Goal: Communication & Community: Connect with others

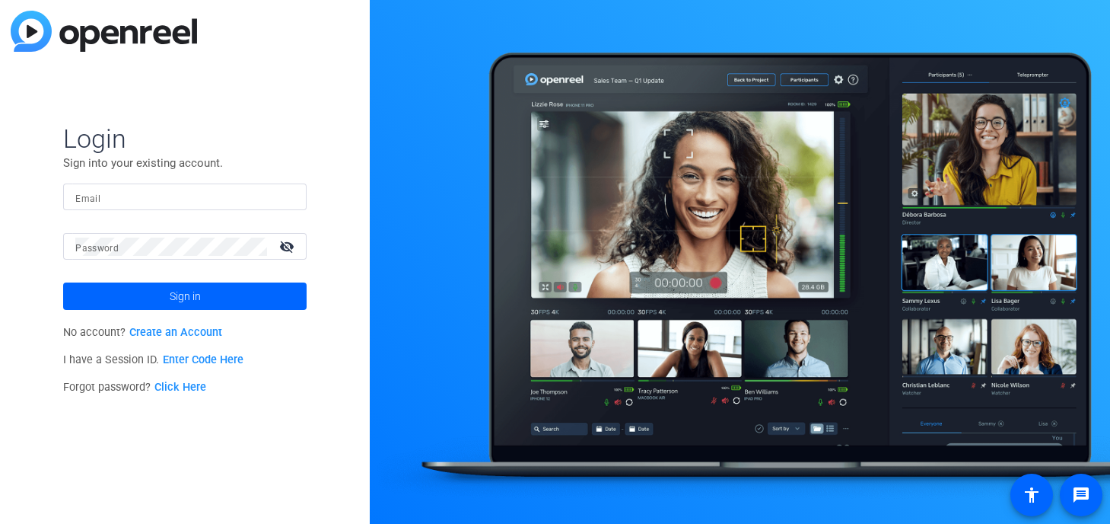
click at [112, 198] on input "Email" at bounding box center [184, 197] width 219 height 18
type input "trevor.frederick@fmr.com"
click at [63, 282] on button "Sign in" at bounding box center [185, 295] width 244 height 27
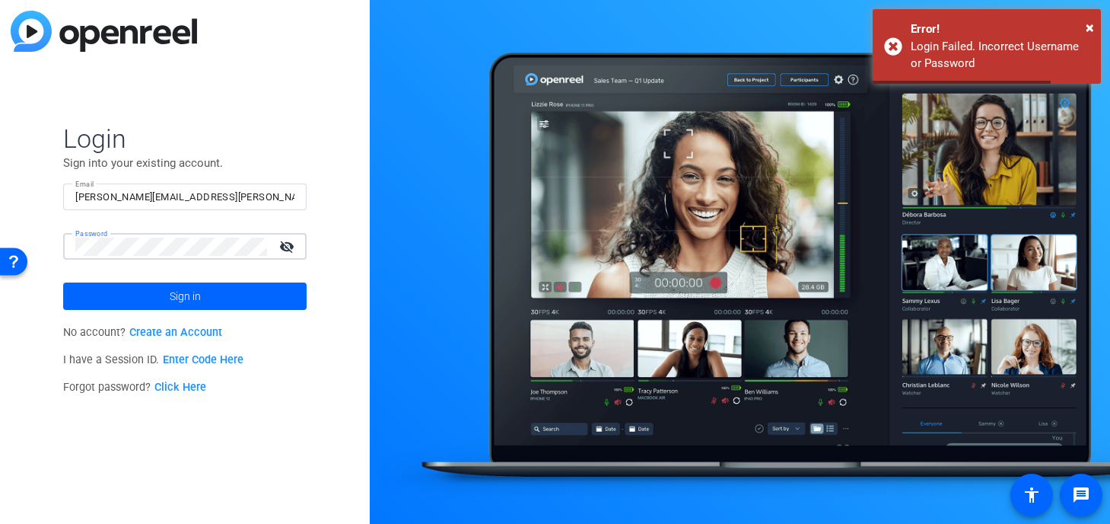
click at [63, 282] on button "Sign in" at bounding box center [185, 295] width 244 height 27
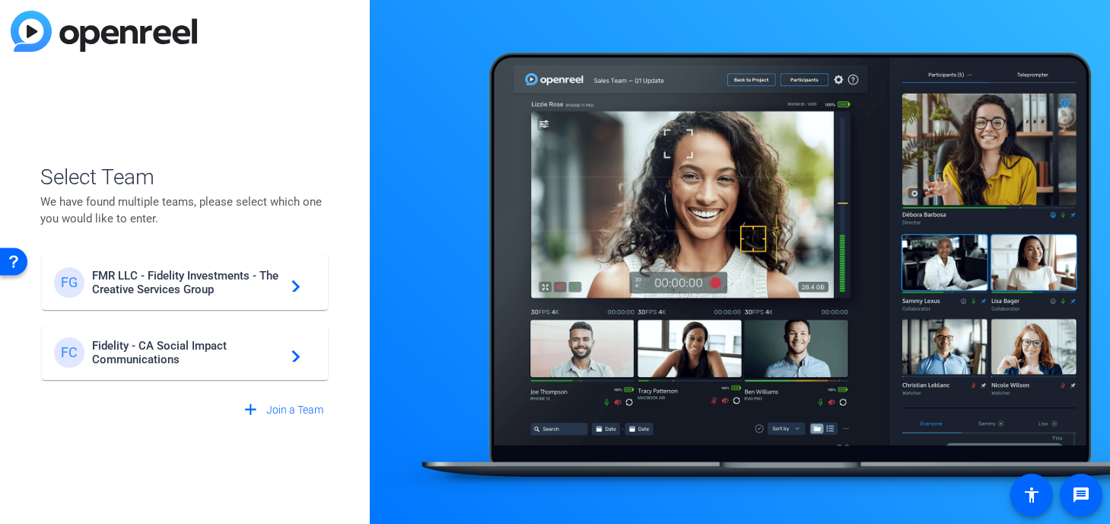
click at [180, 291] on span "FMR LLC - Fidelity Investments - The Creative Services Group" at bounding box center [187, 282] width 190 height 27
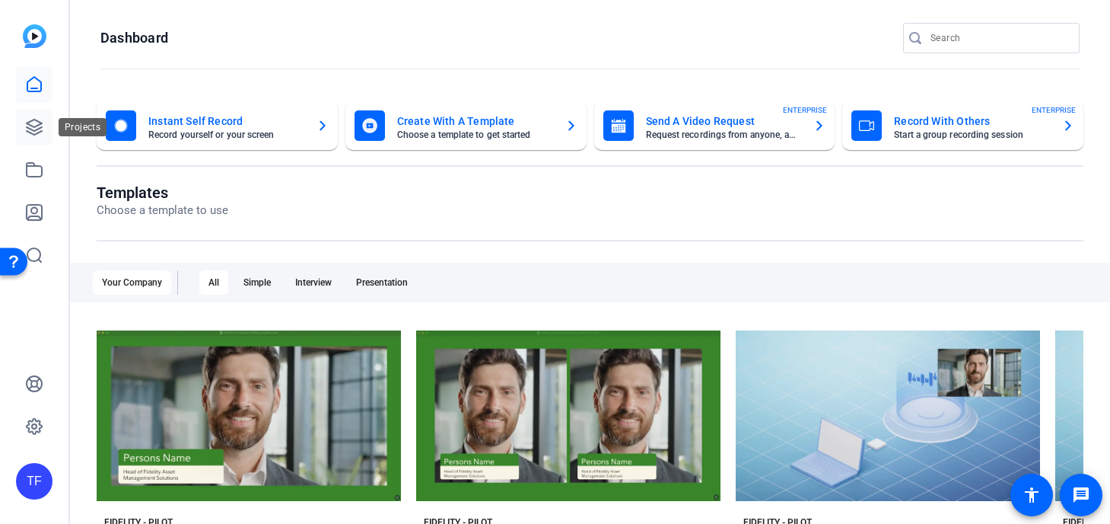
click at [25, 121] on icon at bounding box center [34, 127] width 18 height 18
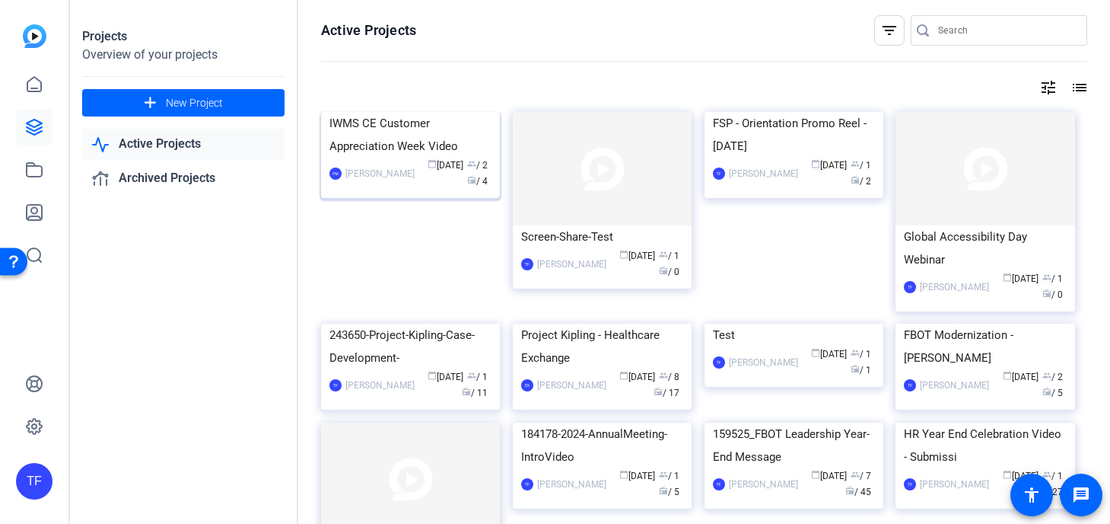
click at [421, 112] on img at bounding box center [410, 112] width 179 height 0
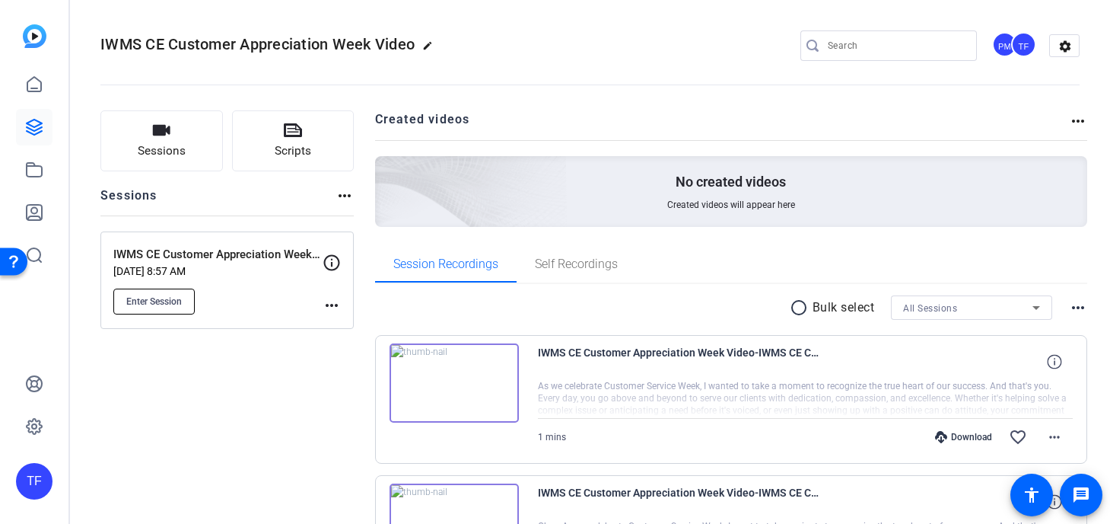
click at [161, 307] on span "Enter Session" at bounding box center [154, 301] width 56 height 12
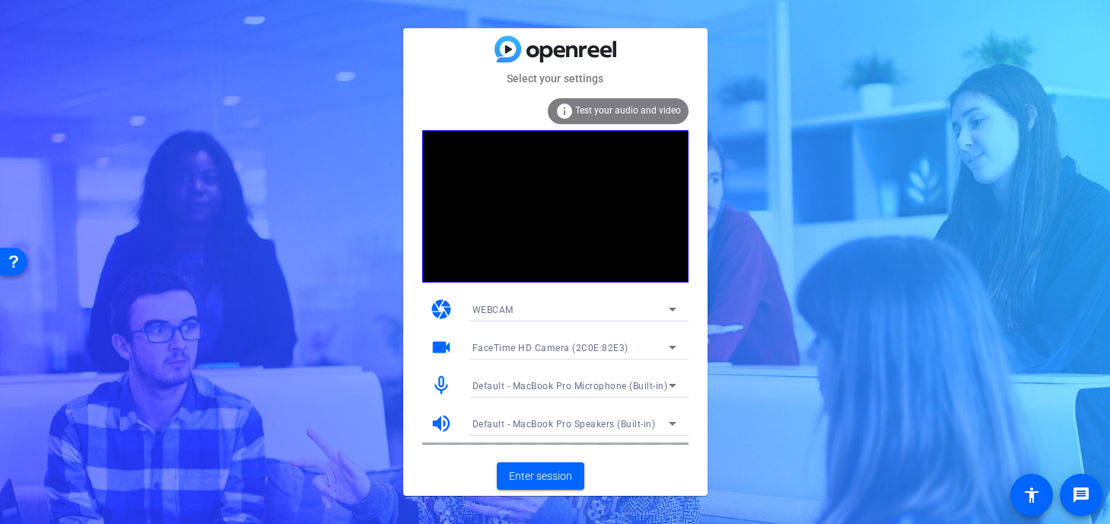
click at [565, 344] on span "FaceTime HD Camera (2C0E:82E3)" at bounding box center [551, 348] width 156 height 11
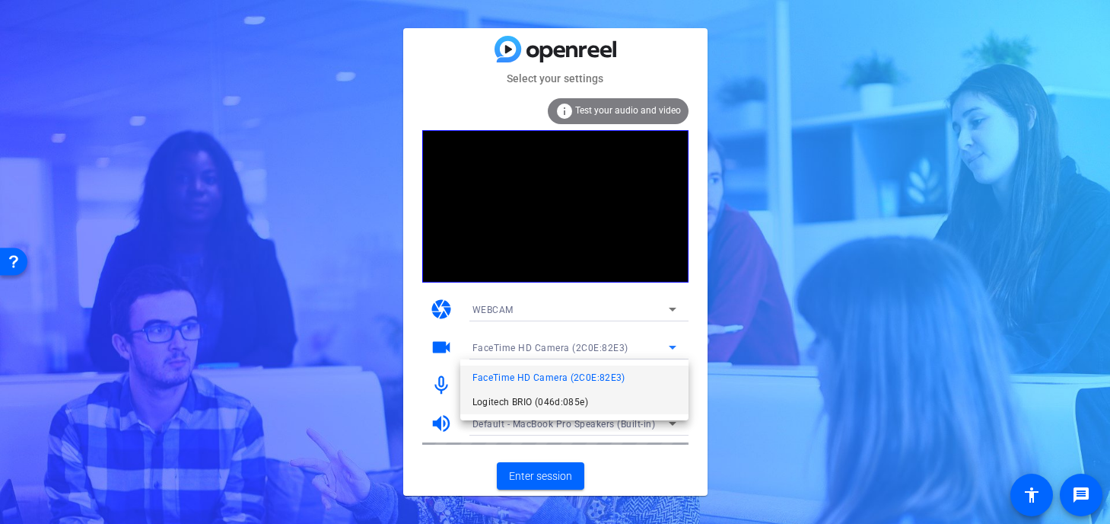
click at [604, 397] on mat-option "Logitech BRIO (046d:085e)" at bounding box center [574, 402] width 228 height 24
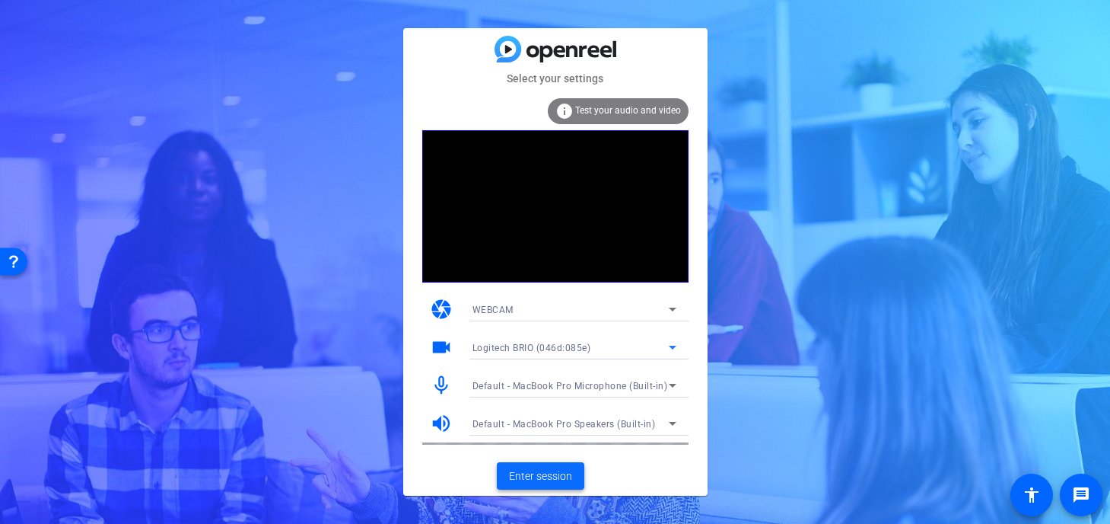
click at [561, 482] on span "Enter session" at bounding box center [540, 476] width 63 height 16
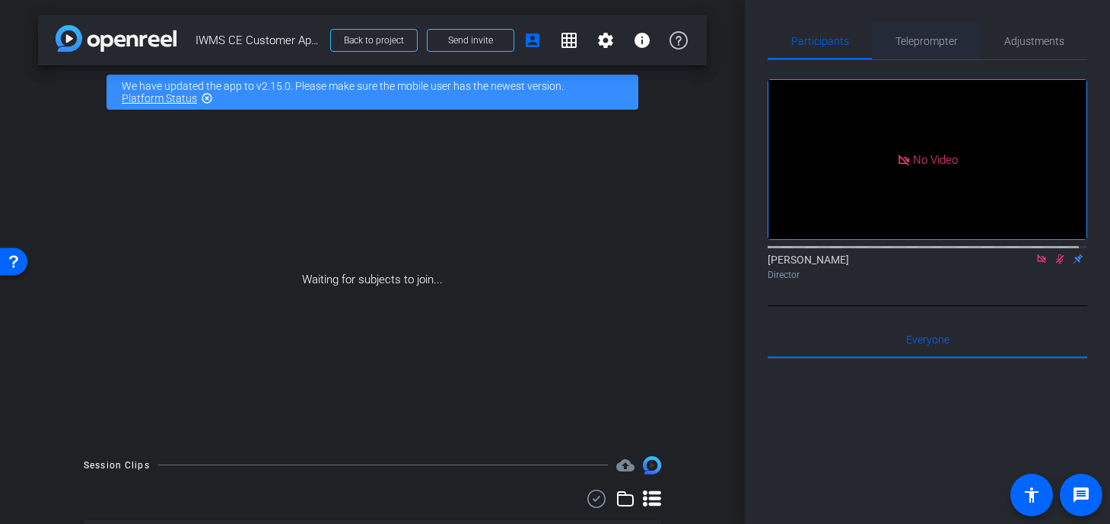
click at [897, 50] on span "Teleprompter" at bounding box center [927, 41] width 62 height 37
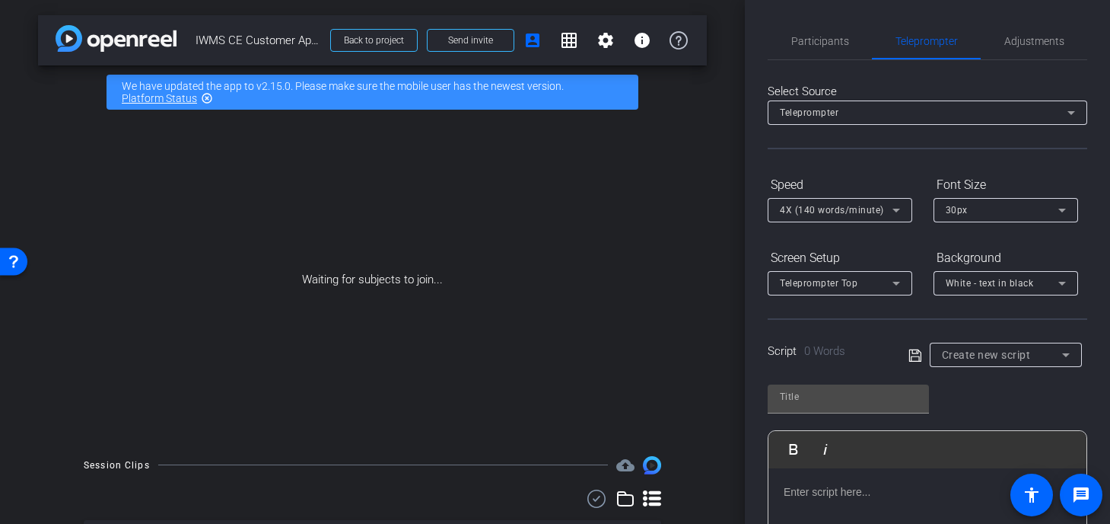
click at [1018, 364] on div "Create new script" at bounding box center [1006, 355] width 128 height 24
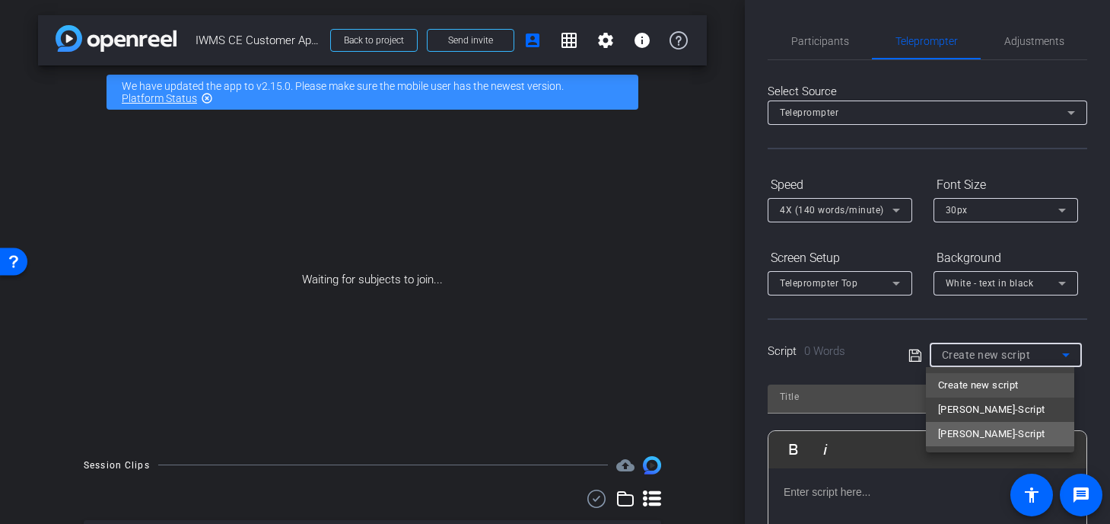
click at [1006, 432] on span "Jess Liberi-Script" at bounding box center [991, 434] width 107 height 18
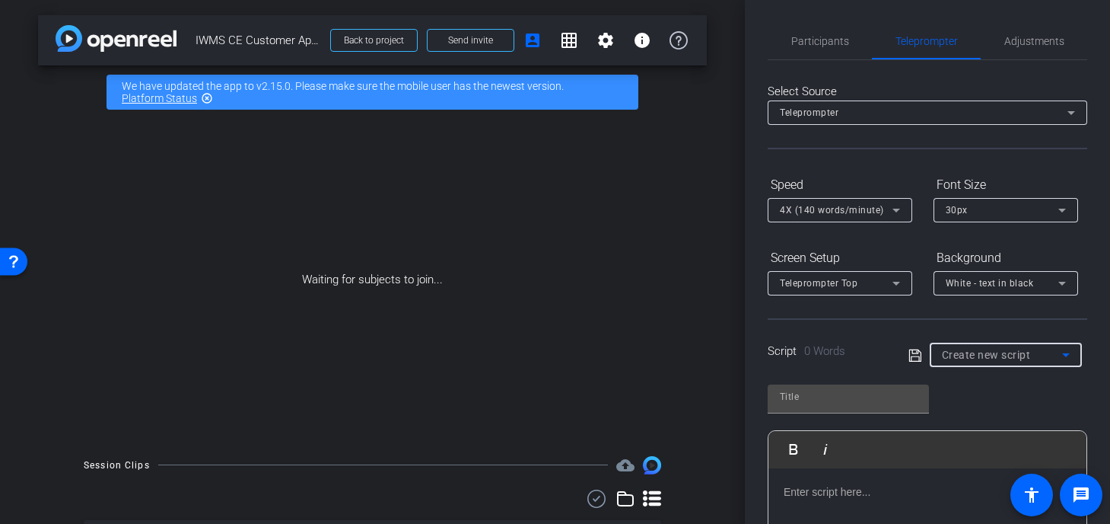
type input "Jess Liberi-Script"
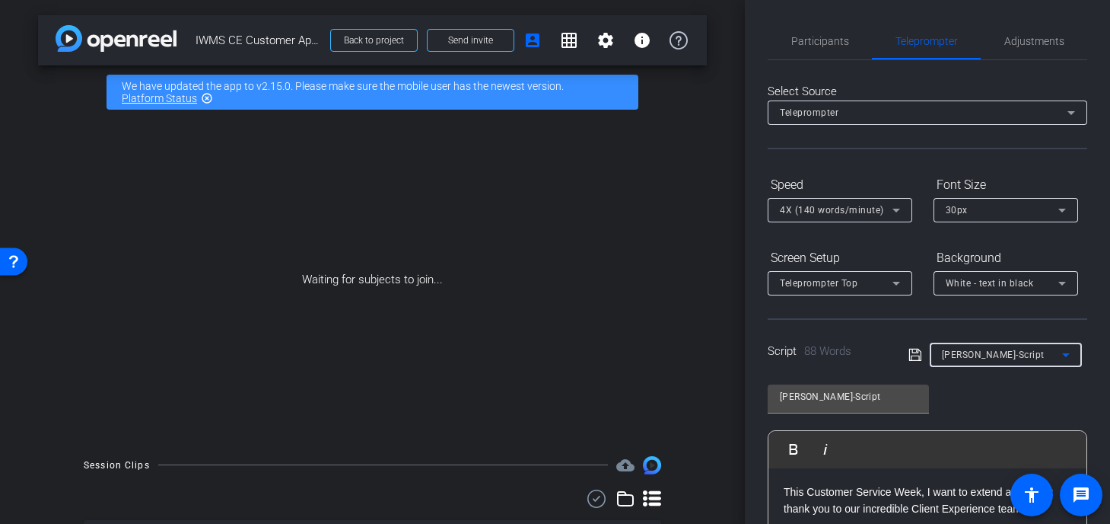
click at [823, 343] on div "Script 88 Words" at bounding box center [827, 352] width 119 height 18
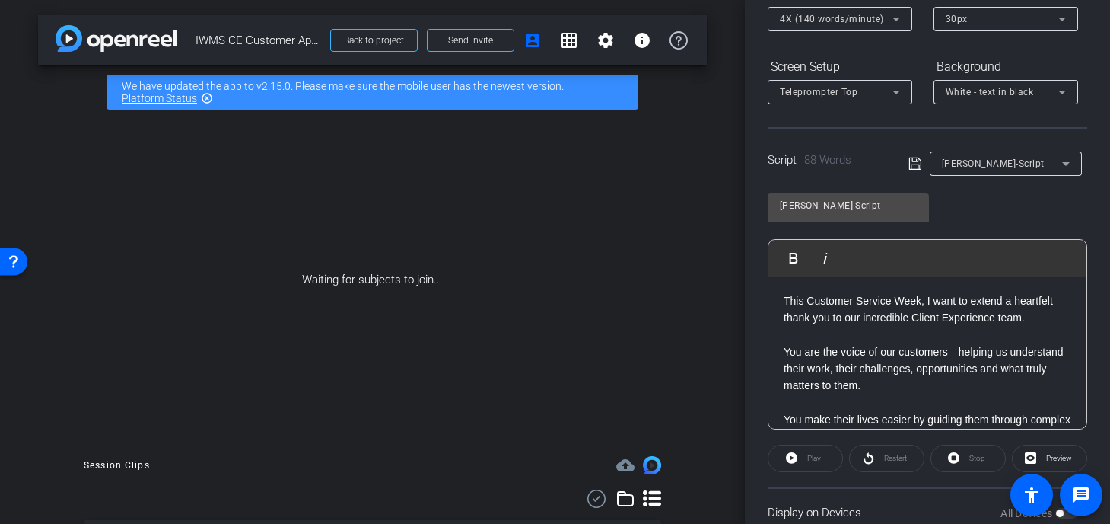
scroll to position [226, 0]
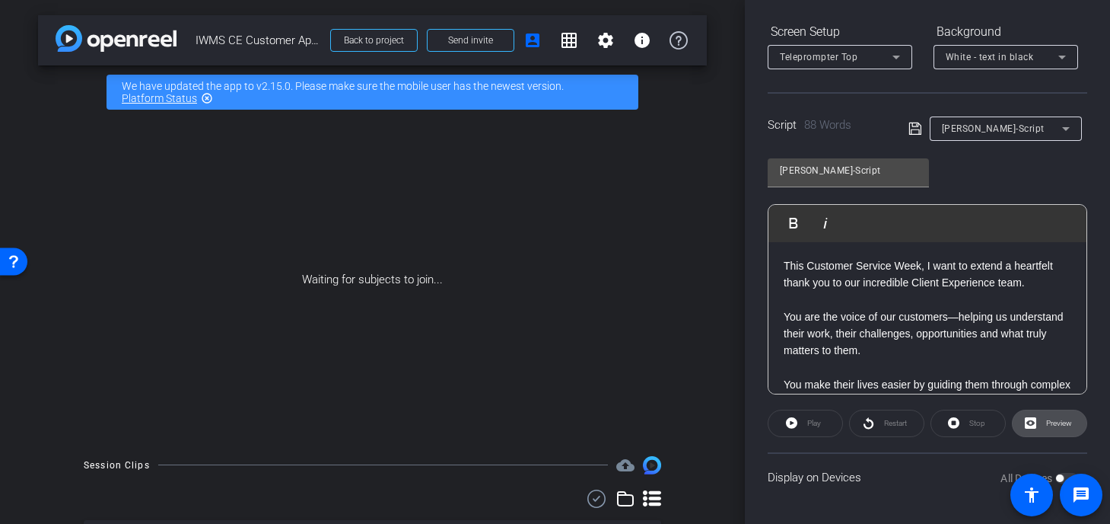
click at [1047, 422] on span "Preview" at bounding box center [1060, 423] width 26 height 8
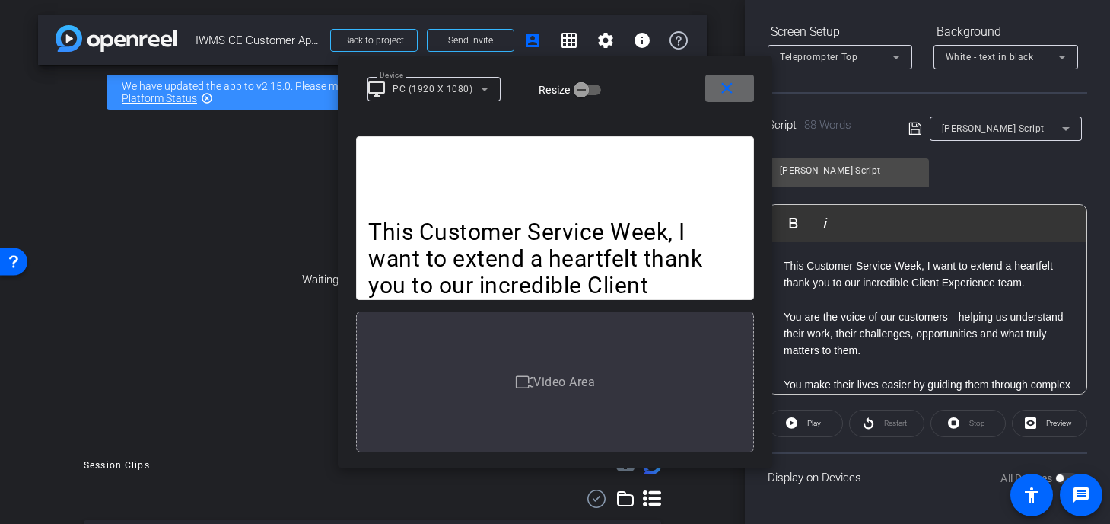
click at [737, 86] on span at bounding box center [730, 88] width 49 height 37
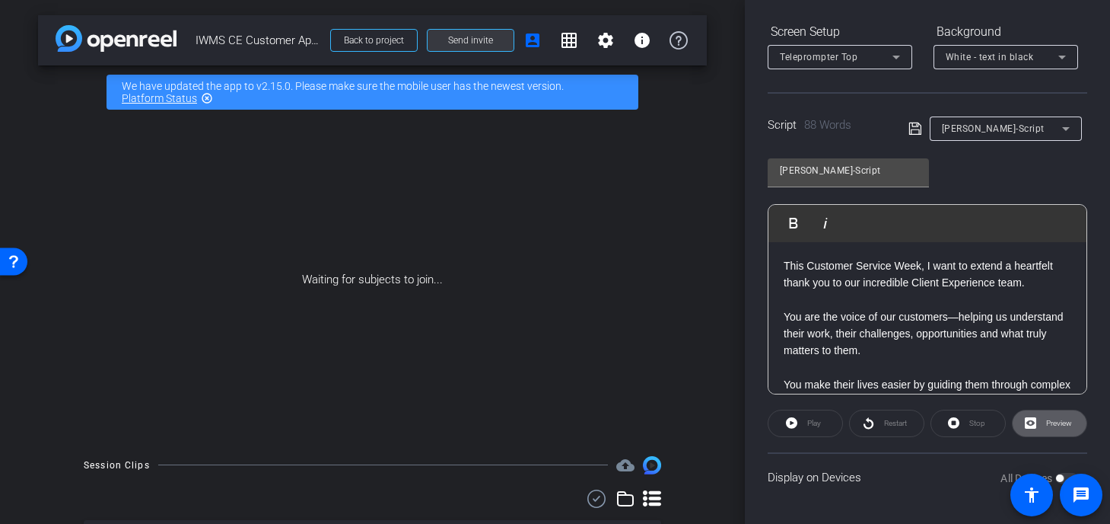
click at [464, 37] on span "Send invite" at bounding box center [470, 40] width 45 height 12
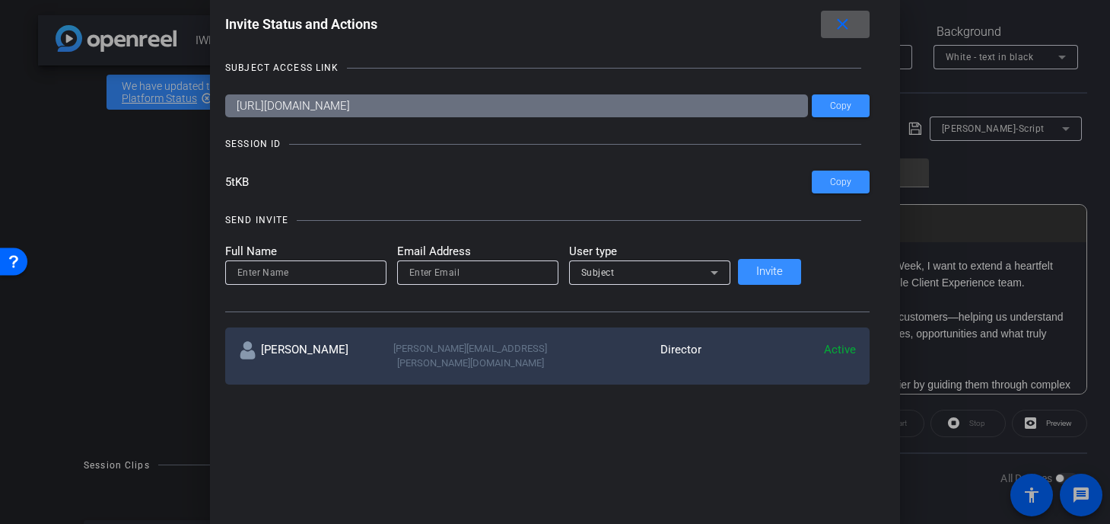
click at [381, 107] on input "https://capture.openreel.com/subject/MODE_OTP?otp=5tKB" at bounding box center [516, 105] width 583 height 23
click at [812, 113] on span at bounding box center [841, 106] width 58 height 37
click at [912, 30] on div at bounding box center [555, 262] width 1110 height 524
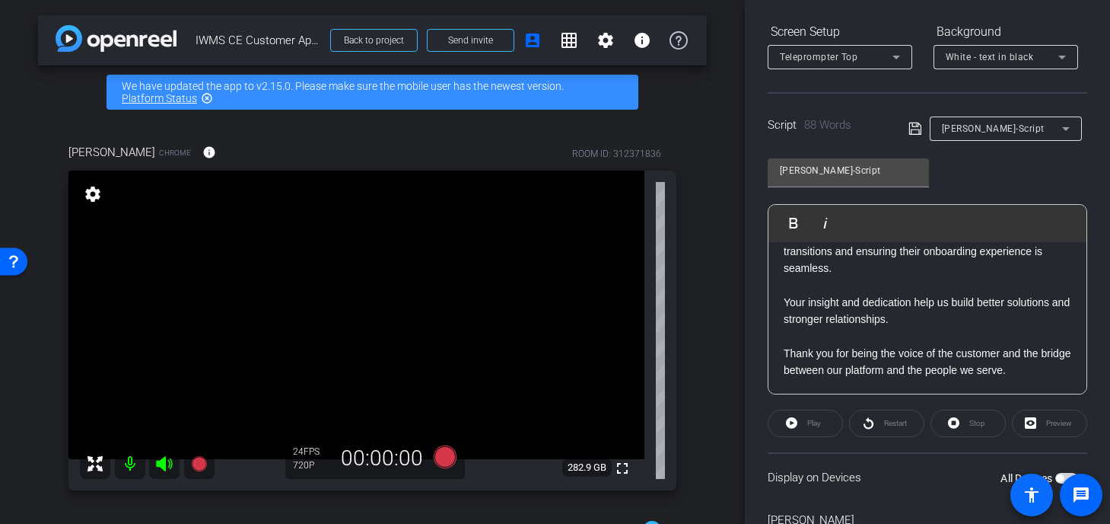
scroll to position [0, 0]
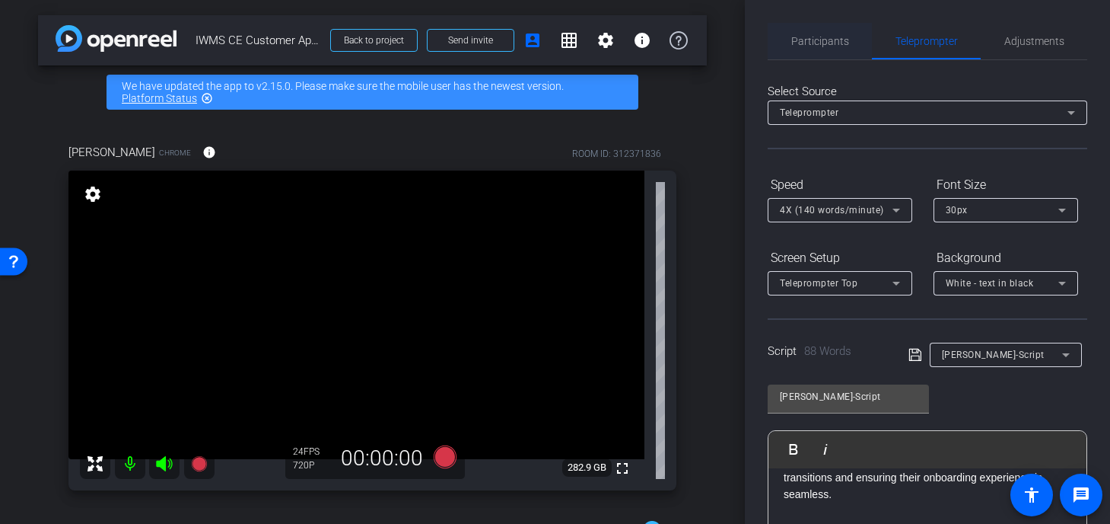
click at [820, 40] on span "Participants" at bounding box center [821, 41] width 58 height 11
